Goal: Task Accomplishment & Management: Manage account settings

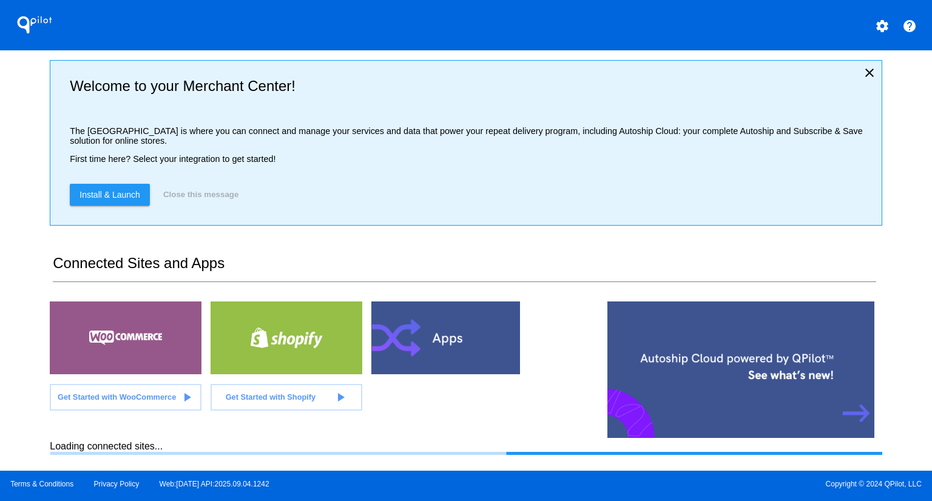
click at [32, 177] on div "QPilot settings help Welcome to your Merchant Center! The [GEOGRAPHIC_DATA] is …" at bounding box center [466, 235] width 932 height 471
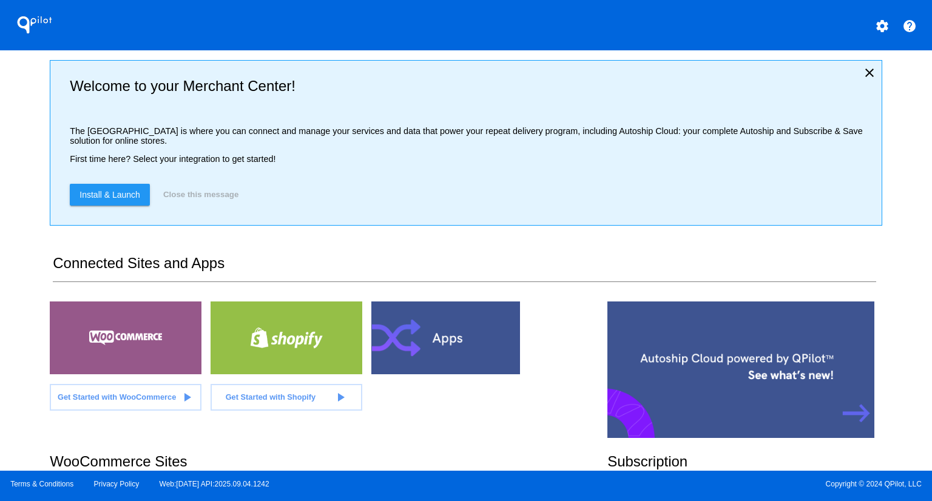
click at [32, 177] on div "QPilot settings help Welcome to your Merchant Center! The [GEOGRAPHIC_DATA] is …" at bounding box center [466, 235] width 932 height 471
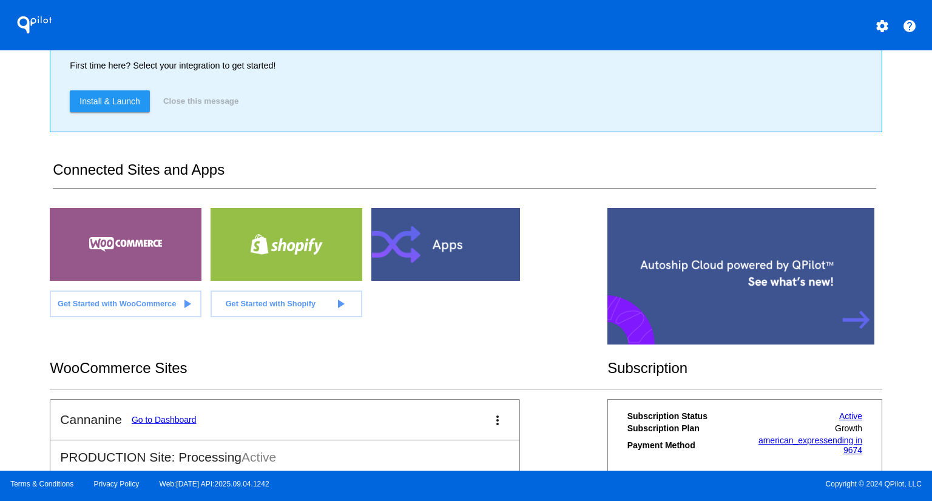
scroll to position [152, 0]
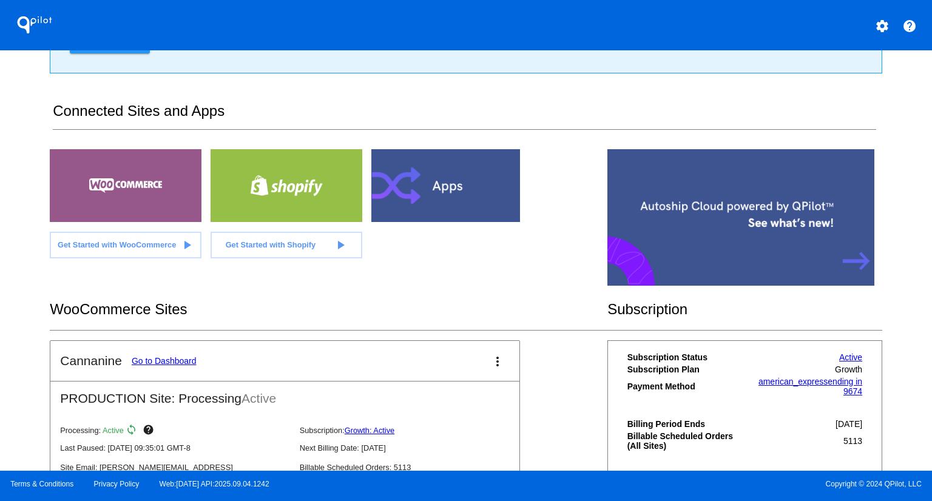
click at [176, 360] on link "Go to Dashboard" at bounding box center [164, 361] width 65 height 10
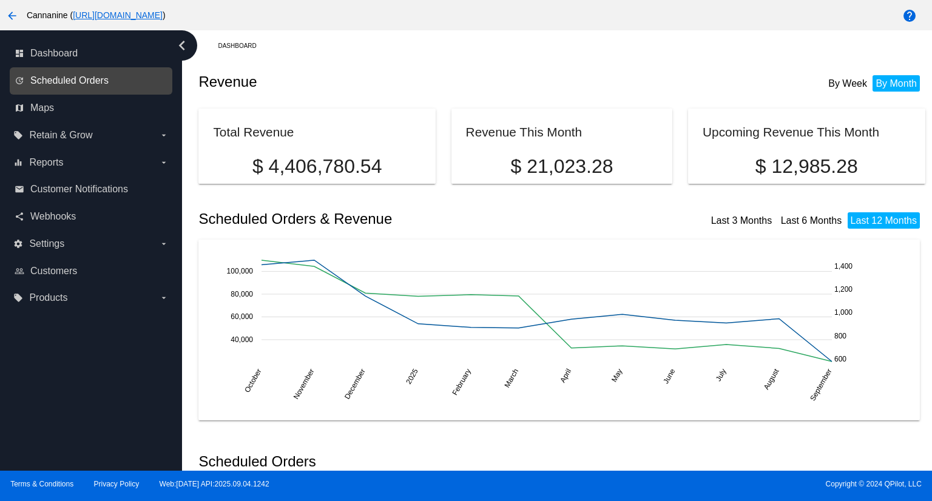
click at [80, 78] on span "Scheduled Orders" at bounding box center [69, 80] width 78 height 11
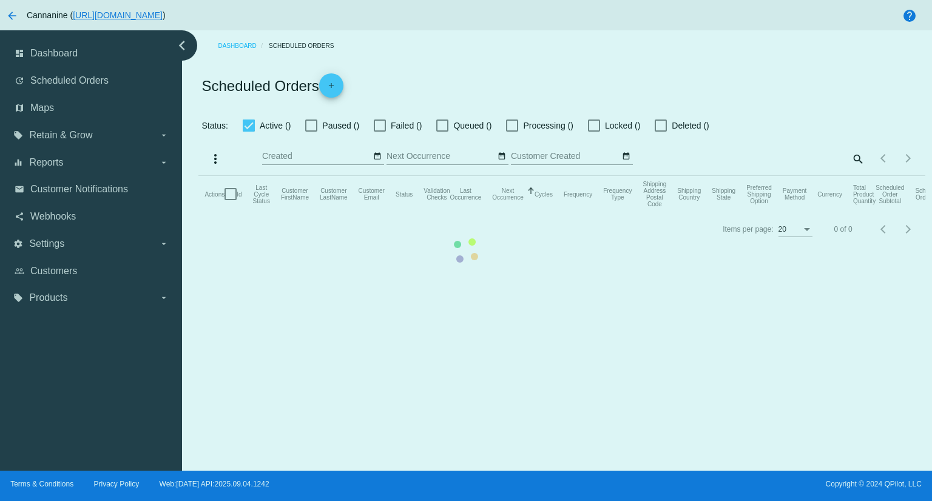
checkbox input "true"
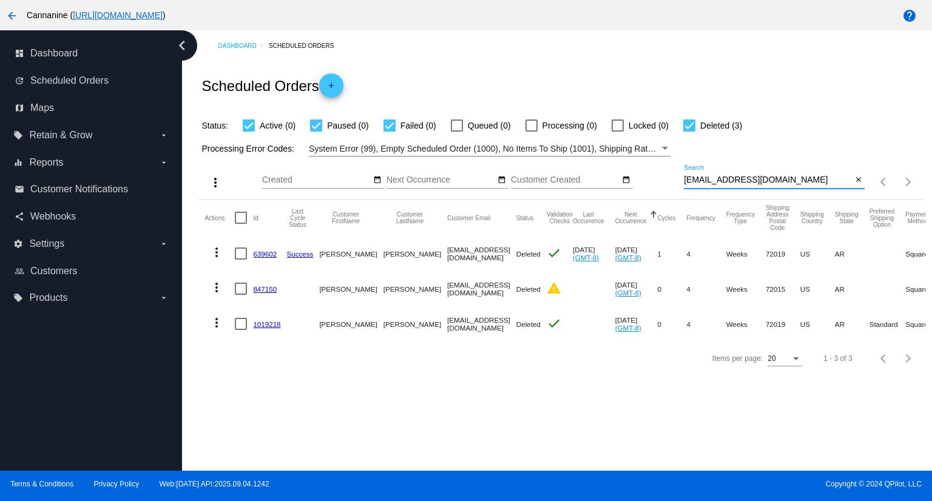
click at [794, 180] on input "[EMAIL_ADDRESS][DOMAIN_NAME]" at bounding box center [768, 180] width 168 height 10
drag, startPoint x: 794, startPoint y: 180, endPoint x: 595, endPoint y: 156, distance: 201.1
click at [595, 156] on app-dashboard-scheduled-orders "Scheduled Orders add Status: Active (0) Paused (0) Failed (0) Queued (0) Proces…" at bounding box center [561, 218] width 726 height 314
paste input "[EMAIL_ADDRESS]"
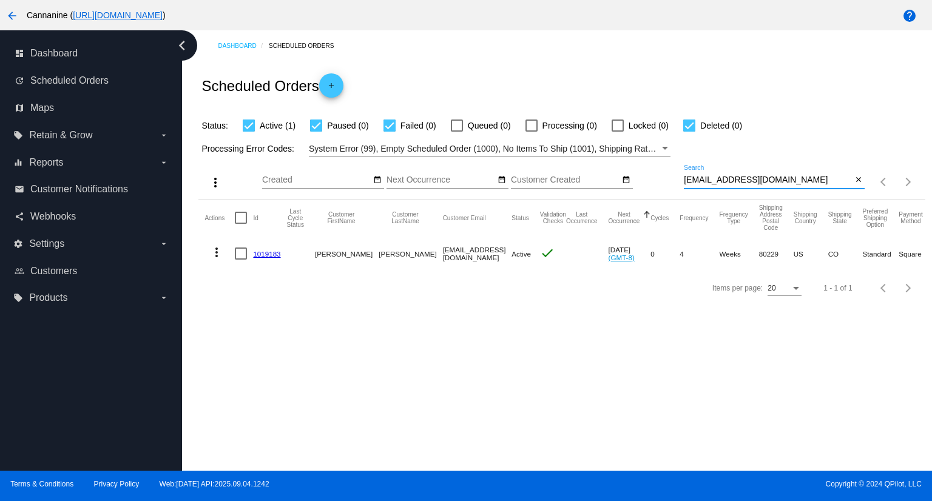
type input "[EMAIL_ADDRESS][DOMAIN_NAME]"
click at [212, 255] on mat-icon "more_vert" at bounding box center [216, 252] width 15 height 15
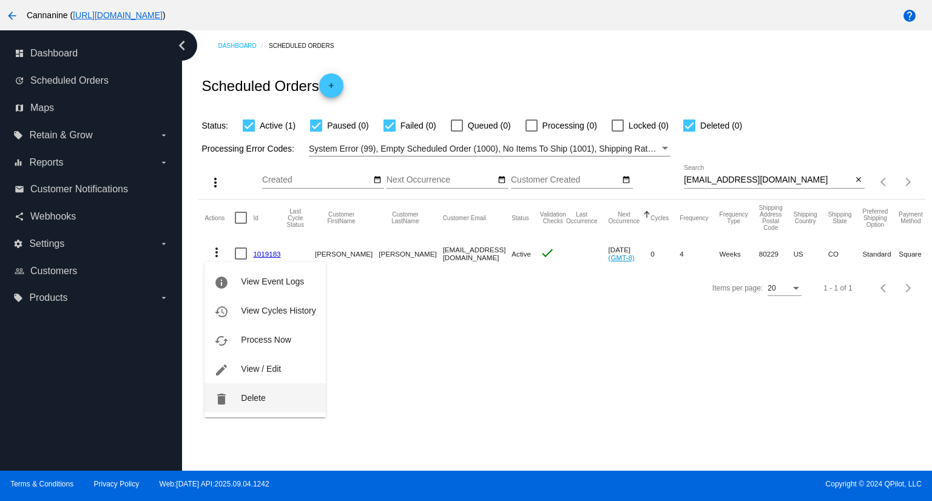
click at [277, 396] on button "delete Delete" at bounding box center [265, 398] width 121 height 29
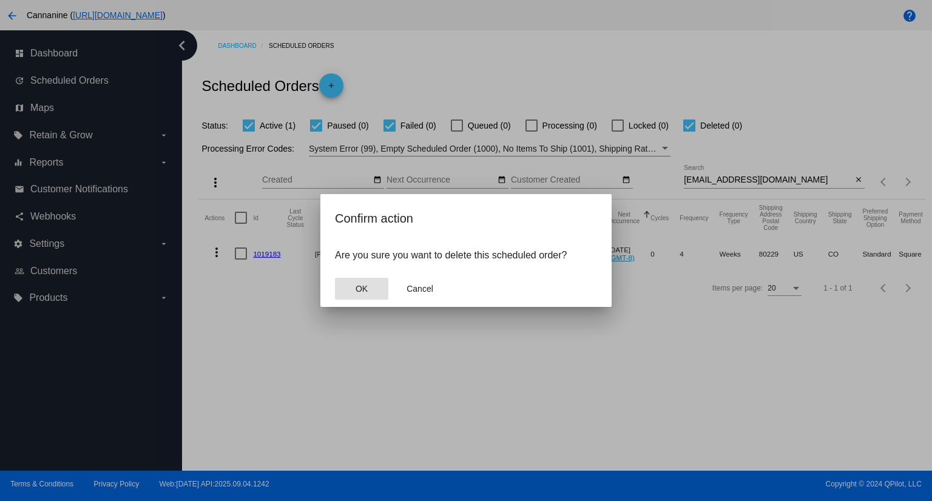
click at [356, 289] on span "OK" at bounding box center [362, 289] width 12 height 10
